Goal: Task Accomplishment & Management: Complete application form

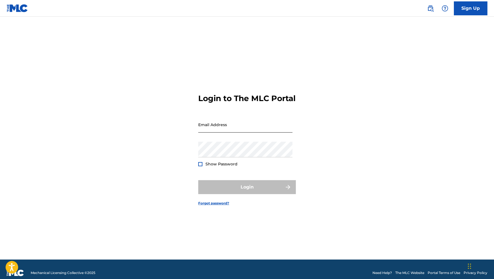
click at [242, 130] on input "Email Address" at bounding box center [245, 125] width 94 height 16
click at [208, 133] on input "Email Address" at bounding box center [245, 125] width 94 height 16
type input "[EMAIL_ADDRESS][DOMAIN_NAME]"
click at [214, 160] on form "Login to The MLC Portal Email Address [EMAIL_ADDRESS][DOMAIN_NAME] Password Sho…" at bounding box center [247, 145] width 98 height 229
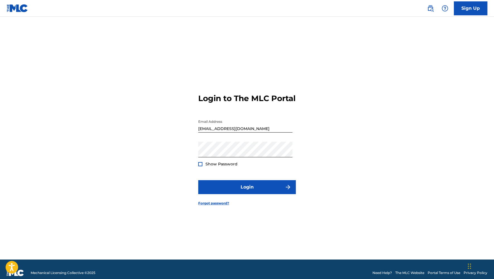
click at [198, 166] on div at bounding box center [200, 164] width 4 height 4
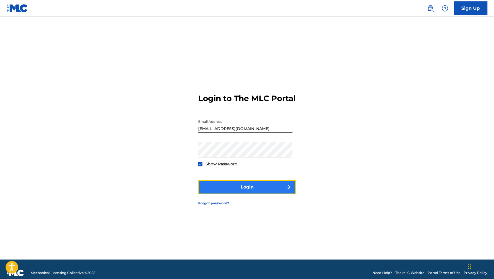
click at [221, 194] on button "Login" at bounding box center [247, 187] width 98 height 14
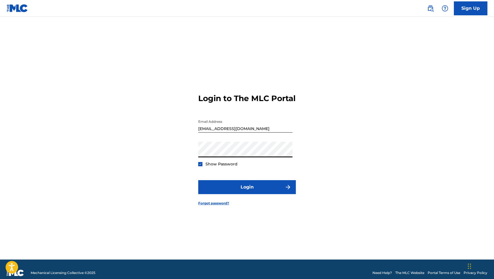
click at [198, 180] on button "Login" at bounding box center [247, 187] width 98 height 14
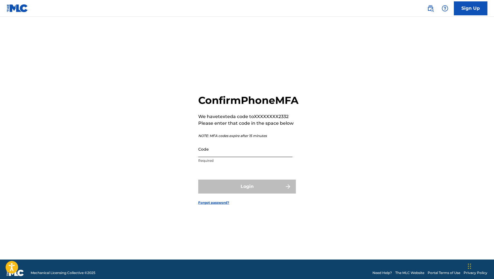
click at [249, 157] on input "Code" at bounding box center [245, 149] width 94 height 16
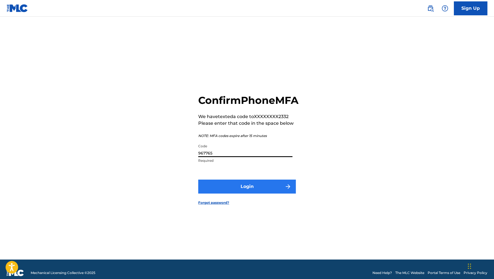
type input "967765"
click at [221, 189] on button "Login" at bounding box center [247, 187] width 98 height 14
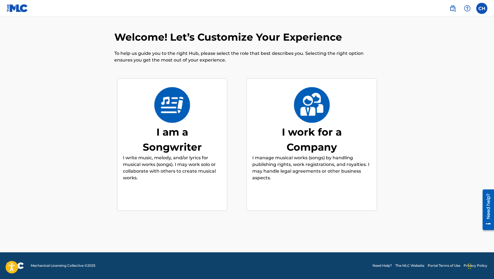
click at [182, 146] on div "I am a Songwriter" at bounding box center [172, 140] width 84 height 30
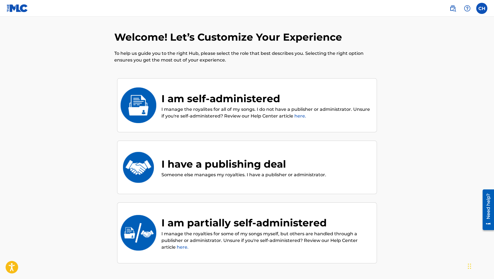
click at [241, 107] on p "I manage the royalites for all of my songs. I do not have a publisher or admini…" at bounding box center [266, 112] width 210 height 13
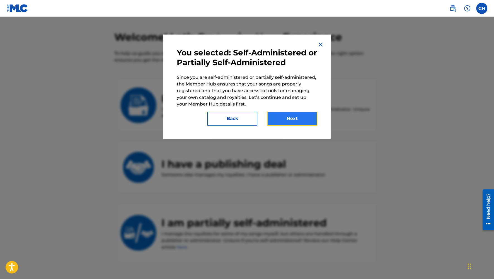
click at [294, 125] on button "Next" at bounding box center [292, 119] width 50 height 14
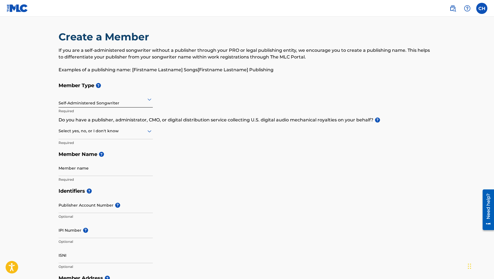
click at [114, 135] on div "Select yes, no, or I don't know" at bounding box center [106, 131] width 94 height 16
click at [95, 170] on input "Member name" at bounding box center [106, 168] width 94 height 16
click at [344, 170] on div "Member Type ? Self-Administered Songwriter Required Do you have a publisher, ad…" at bounding box center [247, 133] width 377 height 106
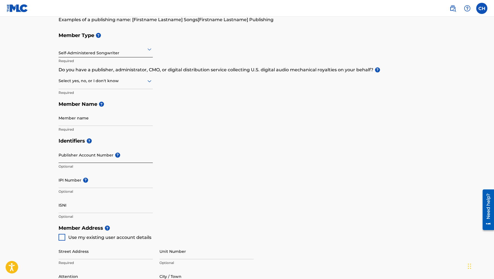
scroll to position [56, 0]
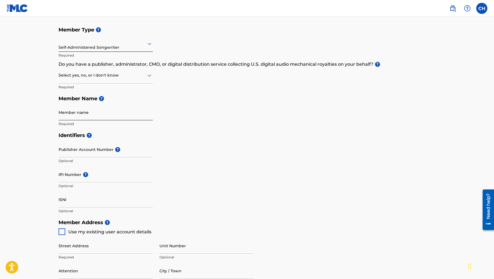
click at [107, 116] on input "Member name" at bounding box center [106, 112] width 94 height 16
type input "[PERSON_NAME]"
type input "[STREET_ADDRESS]"
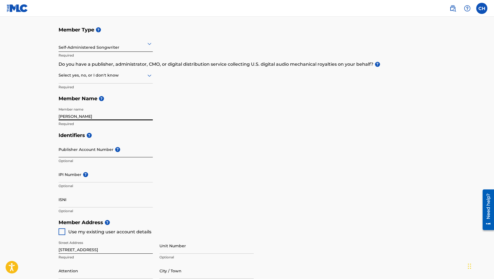
click at [103, 149] on input "Publisher Account Number ?" at bounding box center [106, 150] width 94 height 16
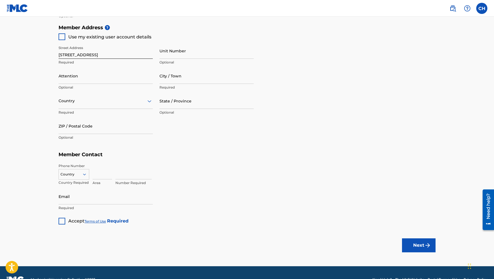
scroll to position [264, 0]
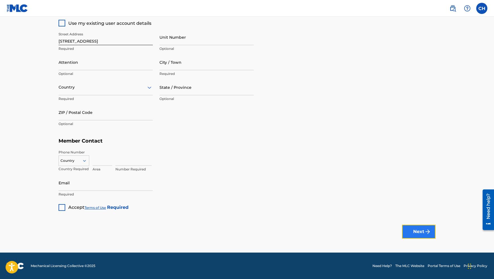
click at [415, 226] on button "Next" at bounding box center [418, 232] width 33 height 14
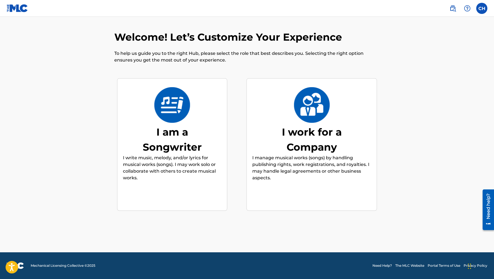
click at [16, 11] on img at bounding box center [17, 8] width 21 height 8
